Goal: Find specific fact: Find specific fact

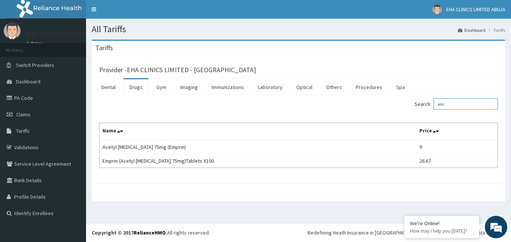
type input "e"
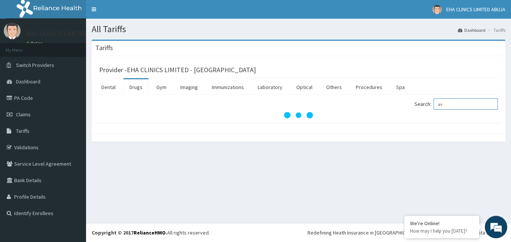
type input "a"
type input "[MEDICAL_DATA]"
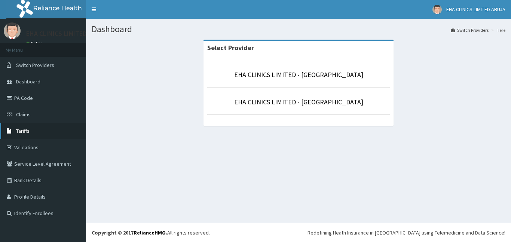
click at [27, 135] on link "Tariffs" at bounding box center [43, 131] width 86 height 16
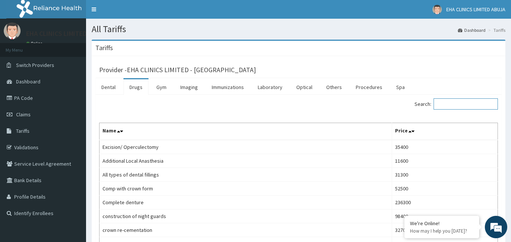
click at [460, 103] on input "Search:" at bounding box center [465, 103] width 64 height 11
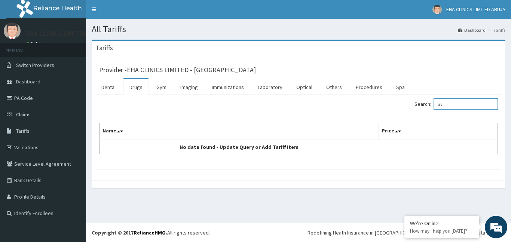
type input "a"
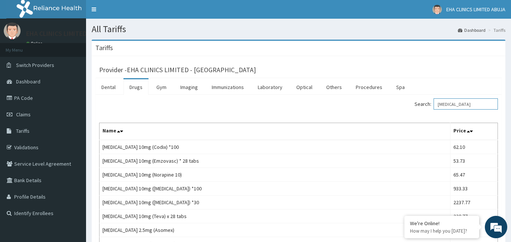
click at [456, 103] on input "amlodipine" at bounding box center [465, 103] width 64 height 11
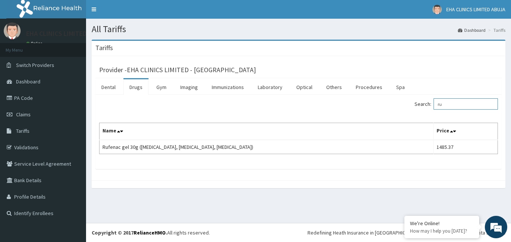
type input "r"
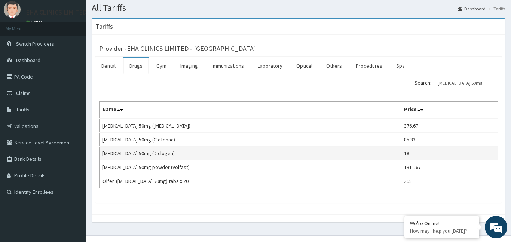
scroll to position [22, 0]
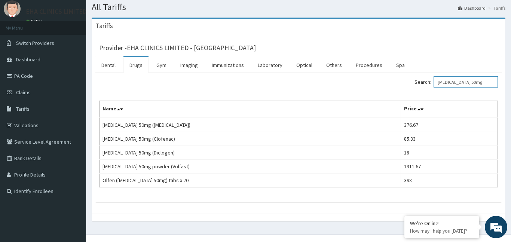
type input "diclofenac 50mg"
